Goal: Task Accomplishment & Management: Use online tool/utility

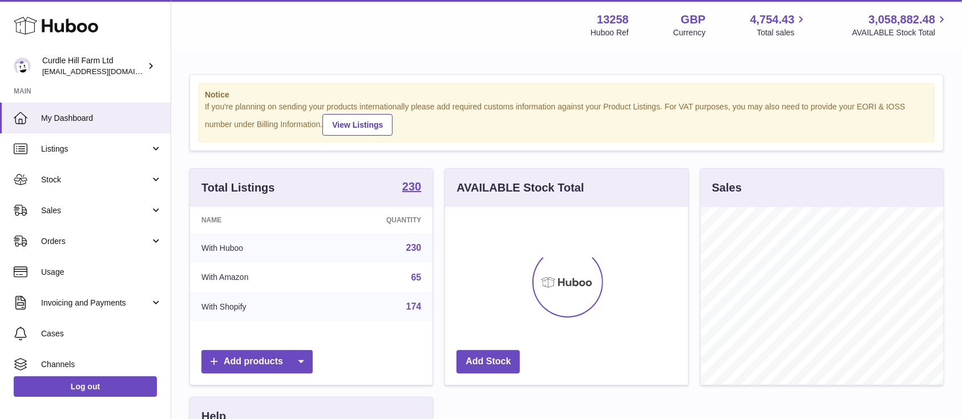
scroll to position [178, 242]
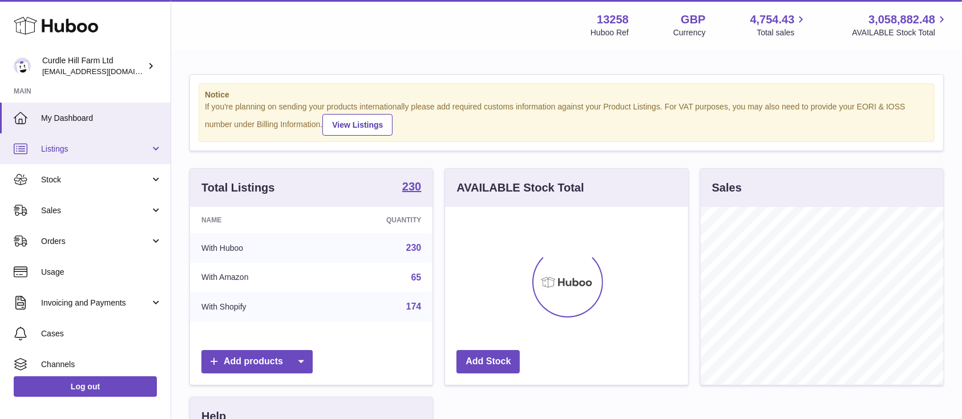
click at [122, 145] on span "Listings" at bounding box center [95, 149] width 109 height 11
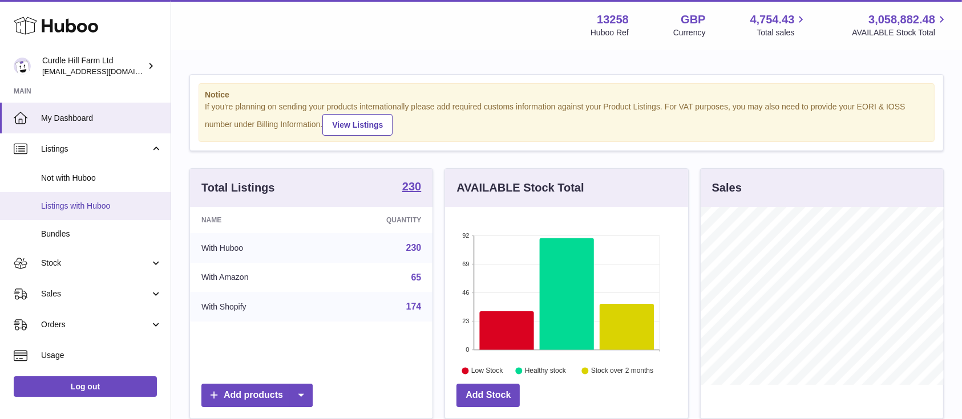
click at [106, 201] on span "Listings with Huboo" at bounding box center [101, 206] width 121 height 11
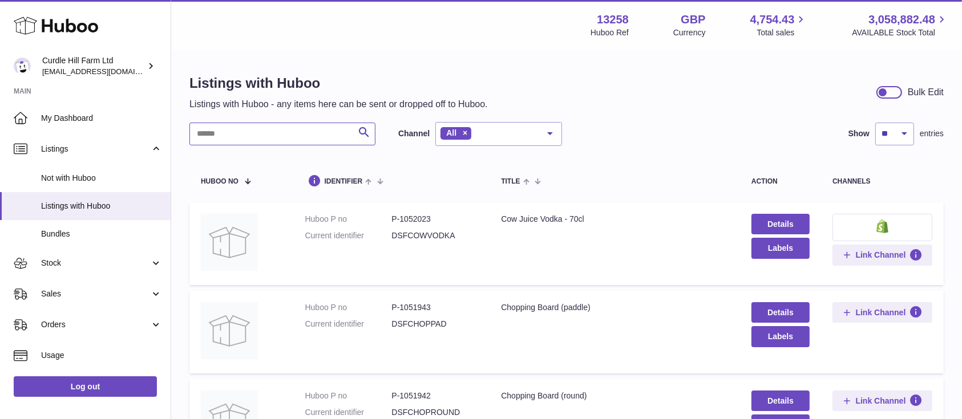
click at [264, 133] on input "text" at bounding box center [282, 134] width 186 height 23
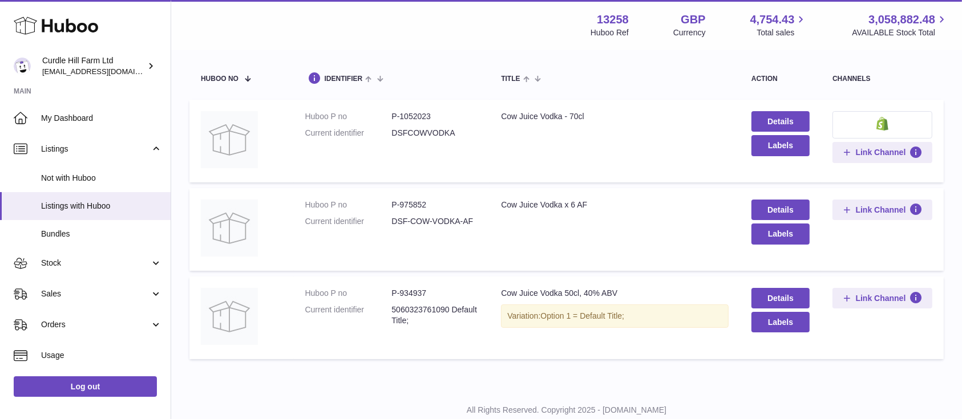
scroll to position [72, 0]
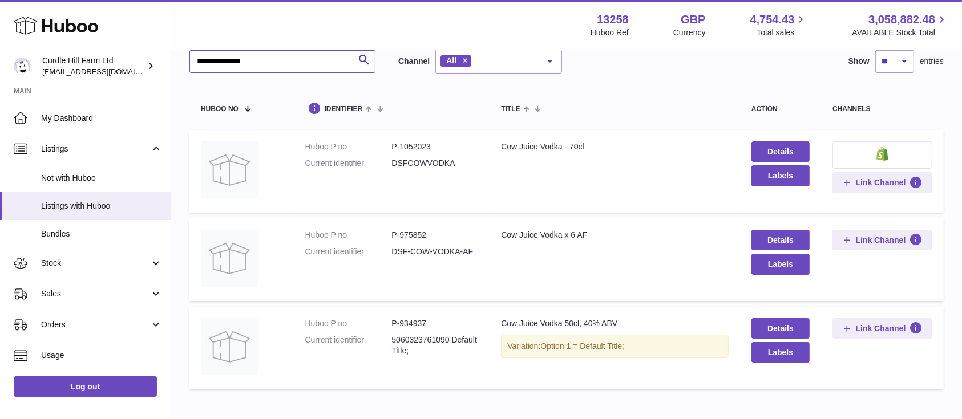
type input "**********"
click at [416, 149] on dd "P-1052023" at bounding box center [434, 146] width 87 height 11
copy dd "1052023"
click at [414, 226] on td "Huboo P no P-975852 Current identifier DSF-COW-VODKA-AF" at bounding box center [392, 259] width 196 height 83
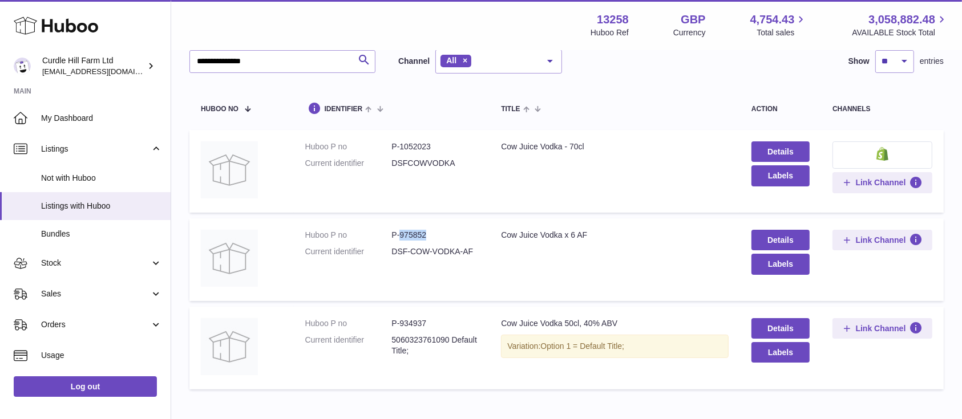
click at [414, 226] on td "Huboo P no P-975852 Current identifier DSF-COW-VODKA-AF" at bounding box center [392, 259] width 196 height 83
copy dd "975852"
click at [416, 145] on dd "P-1052023" at bounding box center [434, 146] width 87 height 11
copy dd "1052023"
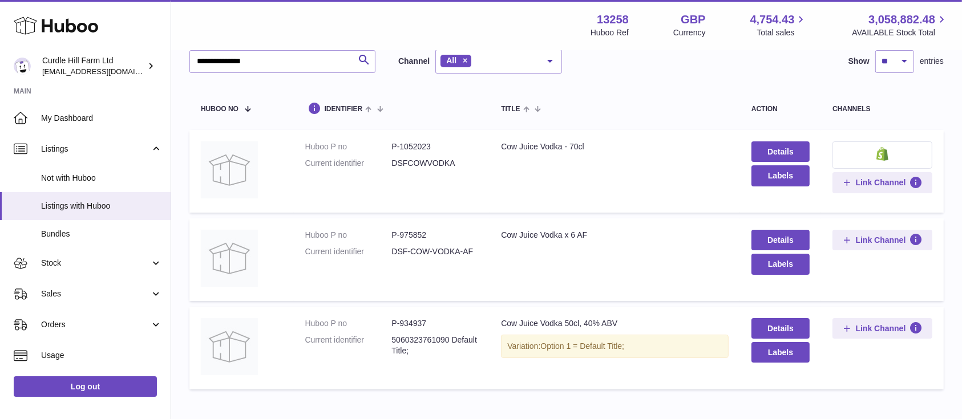
click at [416, 232] on dd "P-975852" at bounding box center [434, 235] width 87 height 11
copy dd "975852"
click at [415, 152] on dd "P-1052023" at bounding box center [434, 146] width 87 height 11
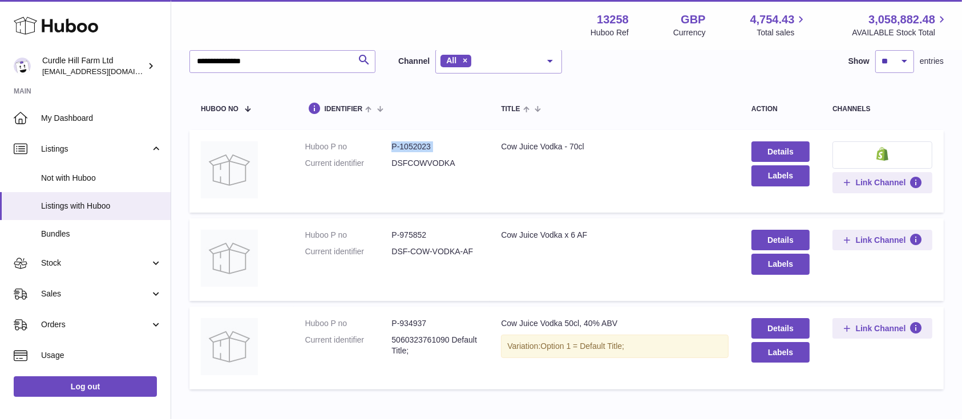
click at [415, 152] on dd "P-1052023" at bounding box center [434, 146] width 87 height 11
copy dl "P-1052023"
